Goal: Task Accomplishment & Management: Use online tool/utility

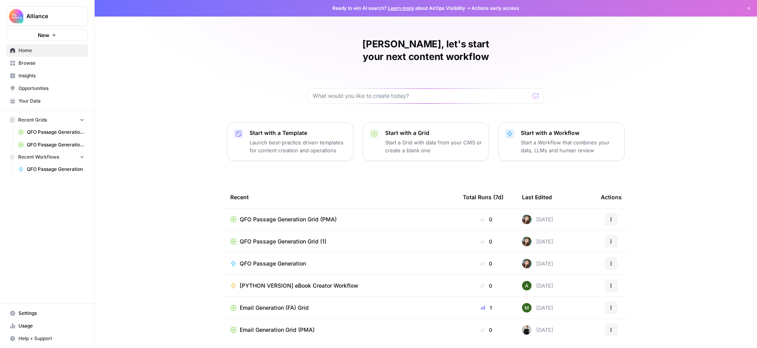
scroll to position [15, 0]
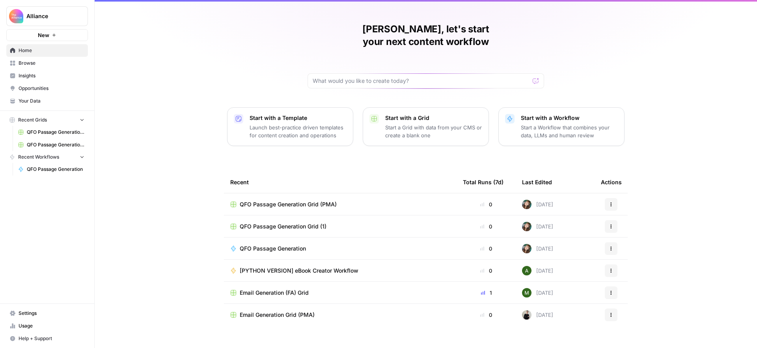
click at [287, 311] on span "Email Generation Grid (PMA)" at bounding box center [277, 315] width 75 height 8
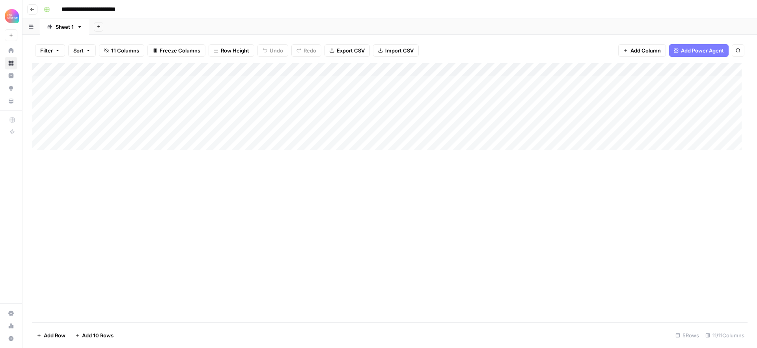
click at [96, 121] on div "Add Column" at bounding box center [390, 109] width 716 height 93
click at [159, 122] on div "Add Column" at bounding box center [390, 109] width 716 height 93
click at [163, 121] on div "Add Column" at bounding box center [390, 109] width 716 height 93
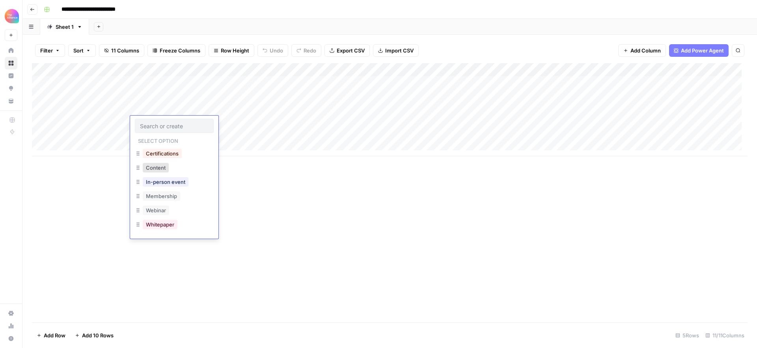
click at [163, 121] on div at bounding box center [174, 126] width 79 height 14
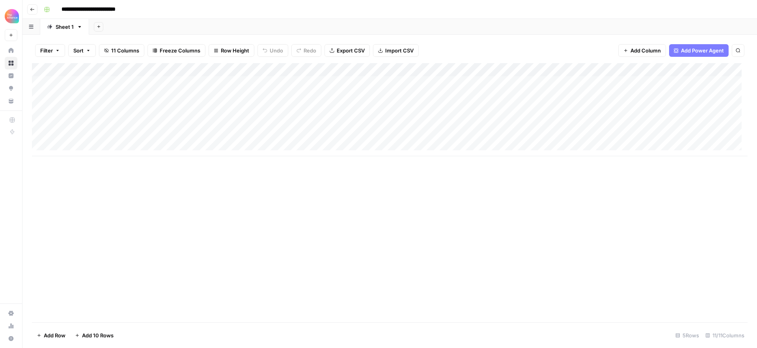
click at [236, 127] on div "Add Column" at bounding box center [390, 109] width 716 height 93
click at [235, 125] on div "Add Column" at bounding box center [390, 109] width 716 height 93
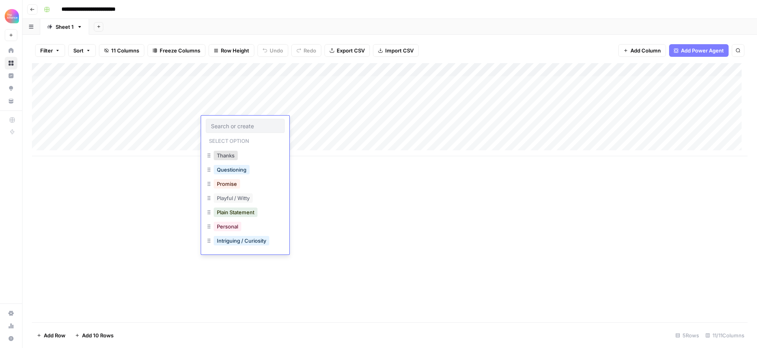
scroll to position [9, 0]
click at [308, 122] on div "Add Column" at bounding box center [390, 109] width 716 height 93
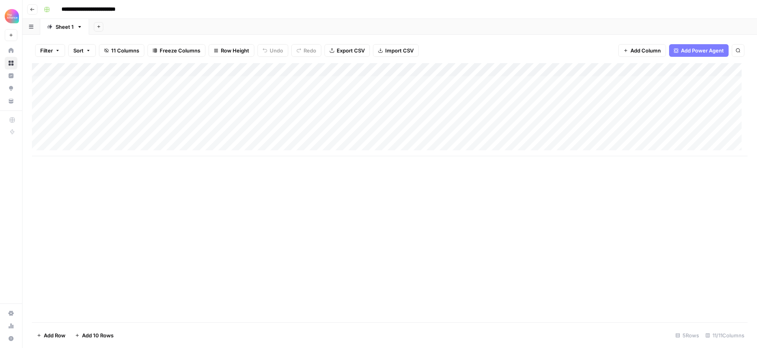
click at [302, 122] on div "Add Column" at bounding box center [390, 109] width 716 height 93
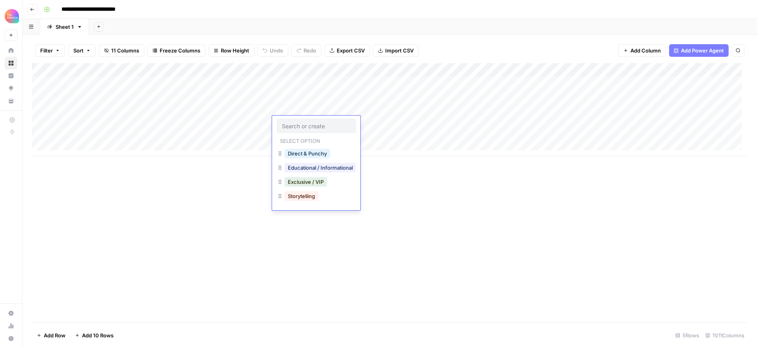
click at [386, 123] on div "Add Column" at bounding box center [390, 109] width 716 height 93
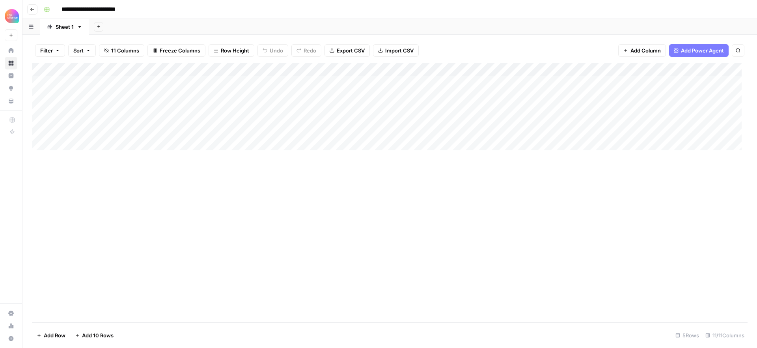
click at [646, 133] on div "Add Column" at bounding box center [390, 109] width 716 height 93
click at [646, 136] on div "Add Column" at bounding box center [390, 109] width 716 height 93
click at [743, 172] on div "Add Column" at bounding box center [390, 192] width 716 height 259
click at [719, 110] on div "Add Column" at bounding box center [390, 109] width 716 height 93
click at [706, 109] on div "Add Column" at bounding box center [390, 109] width 716 height 93
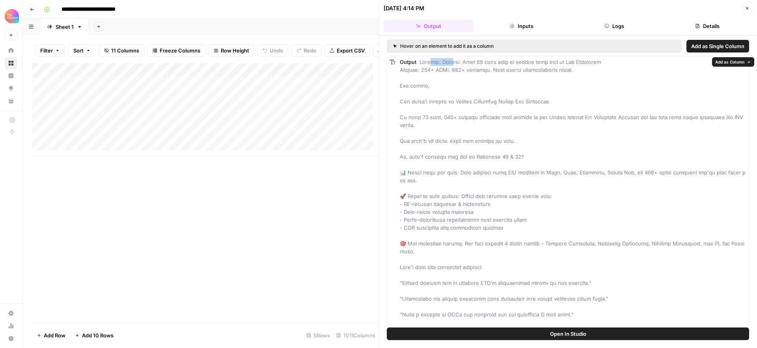
drag, startPoint x: 431, startPoint y: 62, endPoint x: 454, endPoint y: 62, distance: 22.5
drag, startPoint x: 440, startPoint y: 71, endPoint x: 459, endPoint y: 71, distance: 18.9
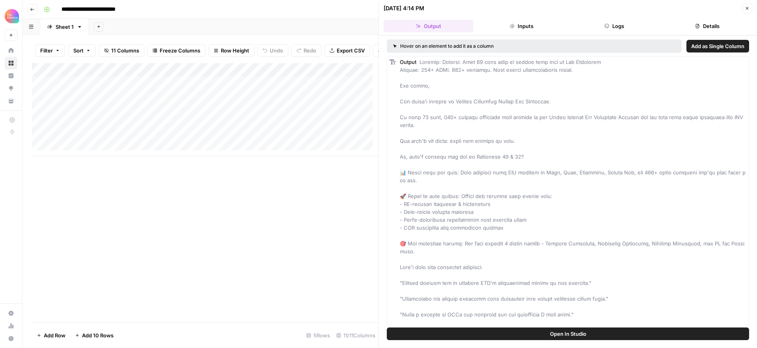
scroll to position [19, 0]
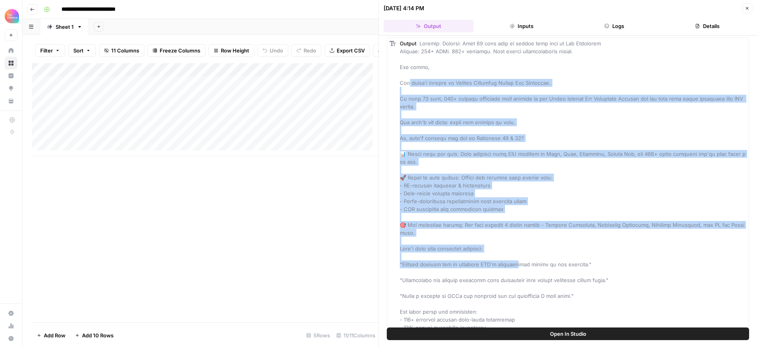
drag, startPoint x: 409, startPoint y: 86, endPoint x: 519, endPoint y: 262, distance: 208.4
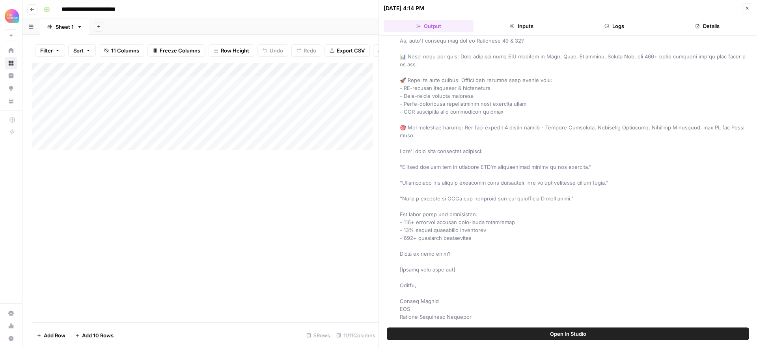
scroll to position [0, 0]
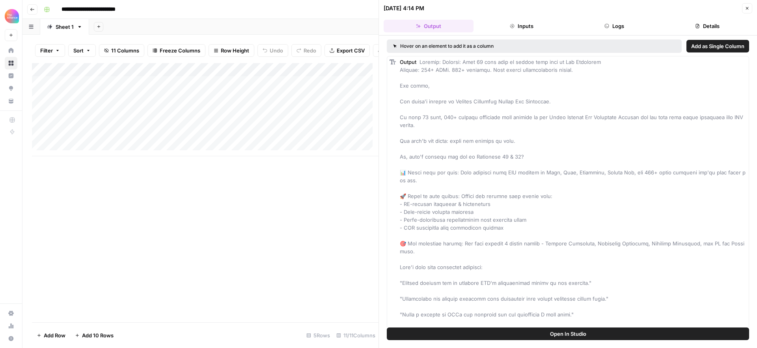
click at [748, 7] on icon "button" at bounding box center [747, 8] width 5 height 5
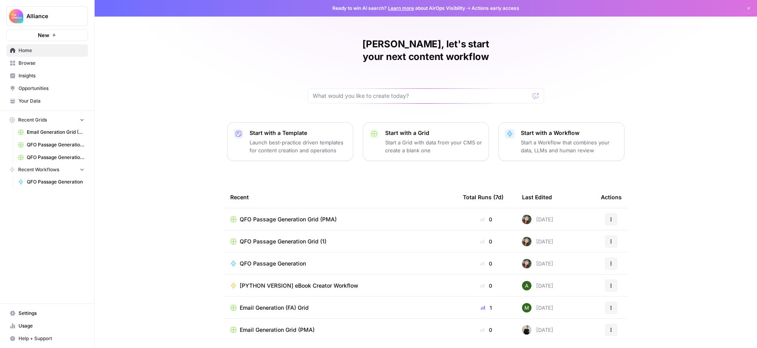
scroll to position [15, 0]
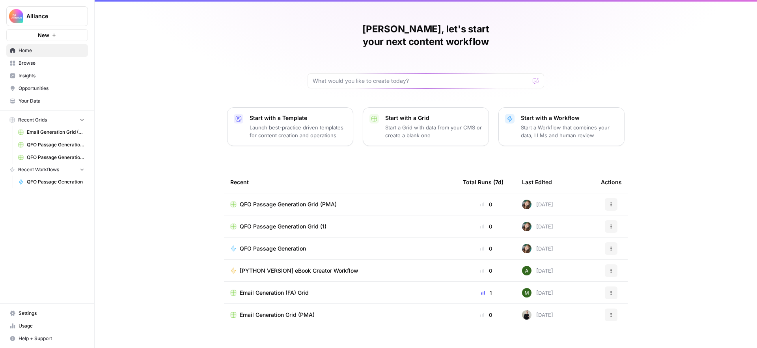
click at [40, 63] on span "Browse" at bounding box center [52, 63] width 66 height 7
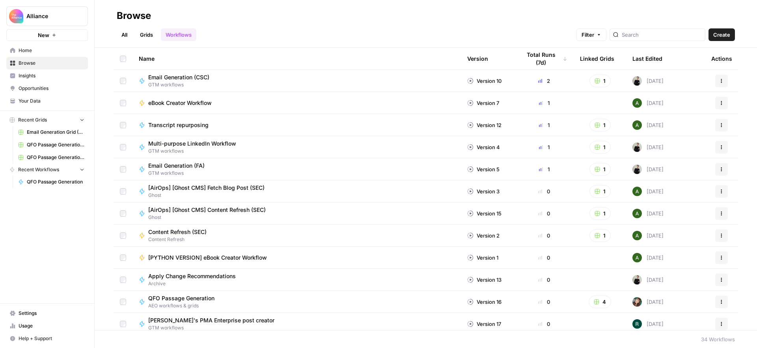
click at [250, 144] on div "Multi-purpose LinkedIn Workflow GTM workflows" at bounding box center [297, 147] width 316 height 15
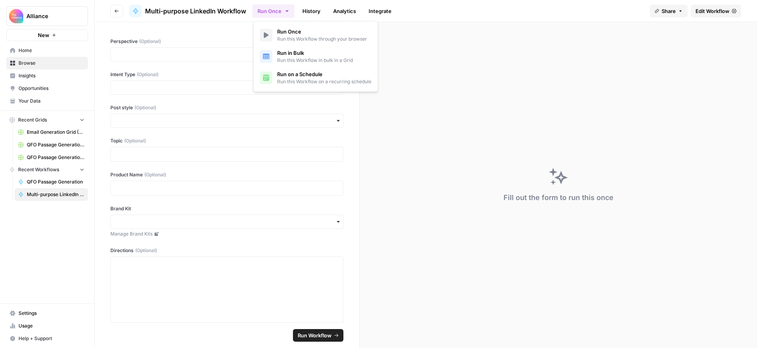
click at [266, 16] on button "Run Once" at bounding box center [273, 10] width 42 height 13
click at [228, 13] on span "Multi-purpose LinkedIn Workflow" at bounding box center [195, 10] width 101 height 9
click at [171, 56] on input "Perspective (Optional)" at bounding box center [227, 54] width 223 height 8
click at [101, 92] on div "Perspective (Optional) Intent Type (Optional) Post style (Optional) Topic (Opti…" at bounding box center [227, 172] width 265 height 300
click at [127, 85] on input "Intent Type (Optional)" at bounding box center [227, 88] width 223 height 8
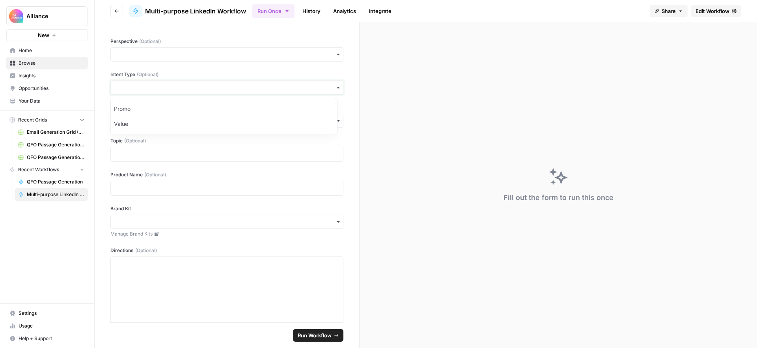
click at [127, 85] on input "Intent Type (Optional)" at bounding box center [227, 88] width 223 height 8
click at [128, 120] on input "Post style (Optional)" at bounding box center [227, 121] width 223 height 8
click at [126, 188] on p at bounding box center [227, 188] width 223 height 8
click at [97, 168] on div "Perspective (Optional) Intent Type (Optional) Post style (Optional) Topic (Opti…" at bounding box center [227, 172] width 265 height 300
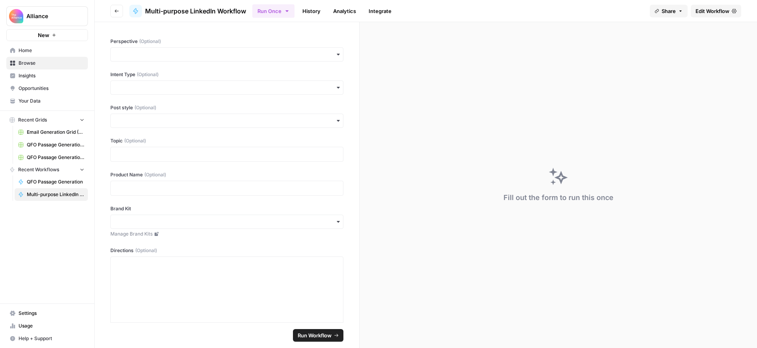
click at [154, 50] on div "button" at bounding box center [226, 54] width 233 height 14
click at [148, 78] on div "First-person" at bounding box center [224, 75] width 226 height 15
click at [150, 56] on input "Perspective (Optional)" at bounding box center [227, 54] width 223 height 8
click at [150, 88] on div "Third-person" at bounding box center [224, 90] width 226 height 15
click at [159, 89] on input "Intent Type (Optional)" at bounding box center [227, 88] width 223 height 8
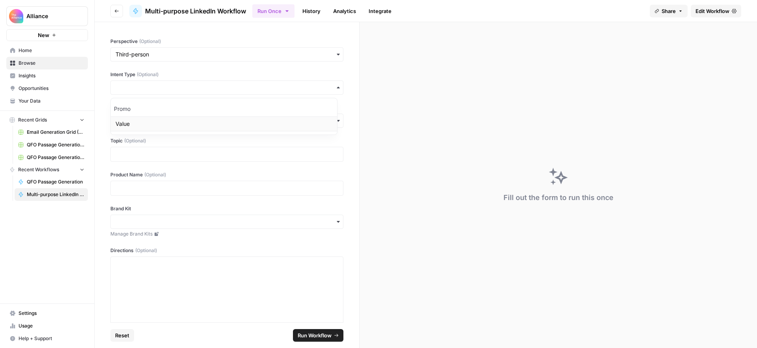
click at [142, 123] on div "Value" at bounding box center [224, 123] width 226 height 15
click at [148, 121] on input "Post style (Optional)" at bounding box center [227, 121] width 223 height 8
click at [138, 144] on div "Story" at bounding box center [224, 141] width 226 height 15
click at [145, 151] on p at bounding box center [227, 154] width 223 height 8
click at [133, 191] on p at bounding box center [227, 188] width 223 height 8
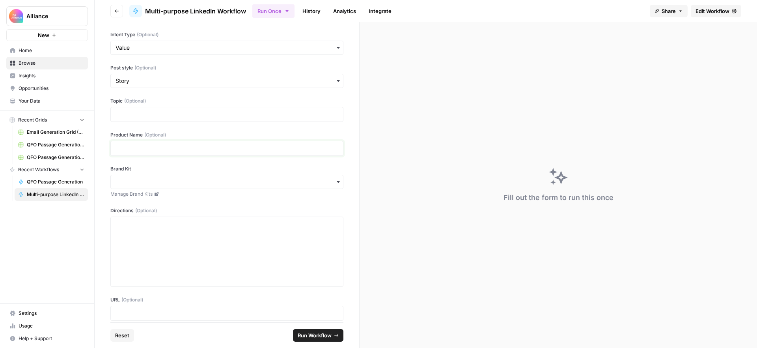
scroll to position [41, 0]
click at [140, 182] on input "Brand Kit" at bounding box center [227, 181] width 223 height 8
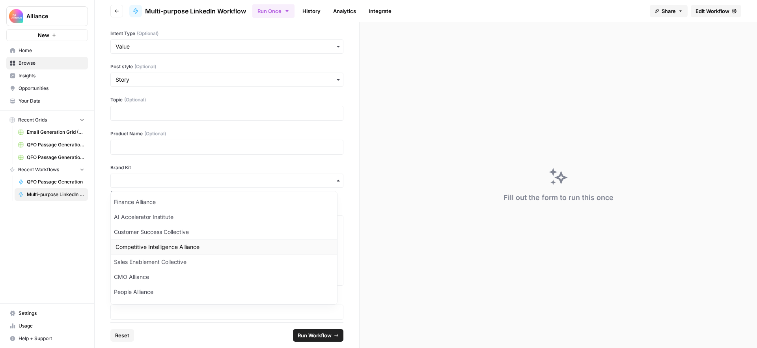
scroll to position [13, 0]
click at [153, 296] on div "Product Marketing Alliance" at bounding box center [224, 293] width 226 height 15
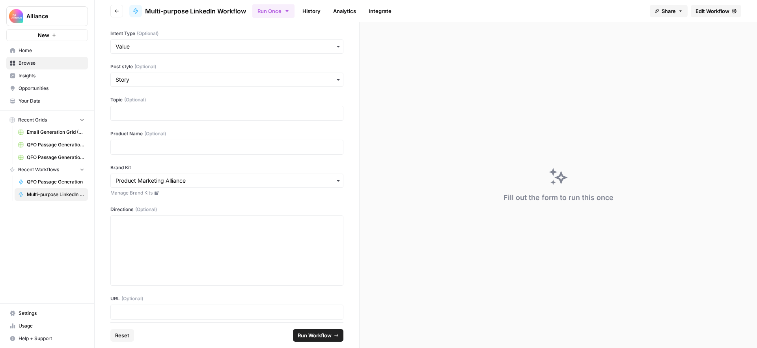
scroll to position [48, 0]
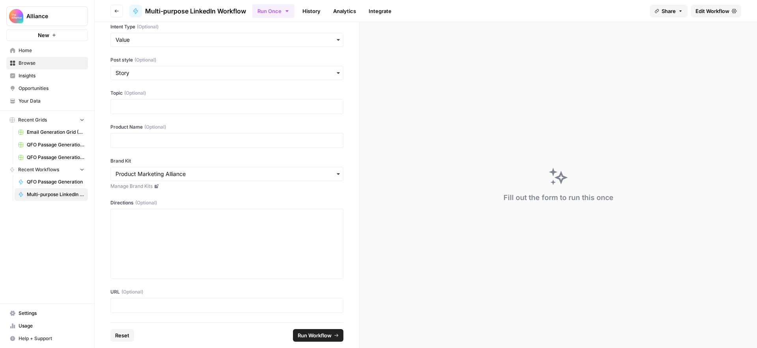
click at [727, 9] on span "Edit Workflow" at bounding box center [713, 11] width 34 height 8
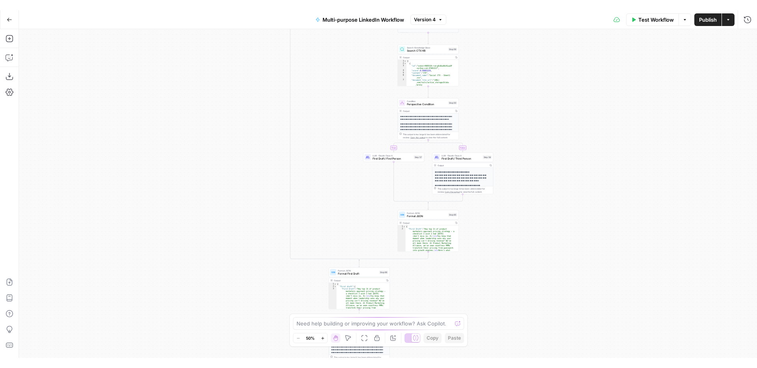
scroll to position [88, 0]
